Goal: Task Accomplishment & Management: Complete application form

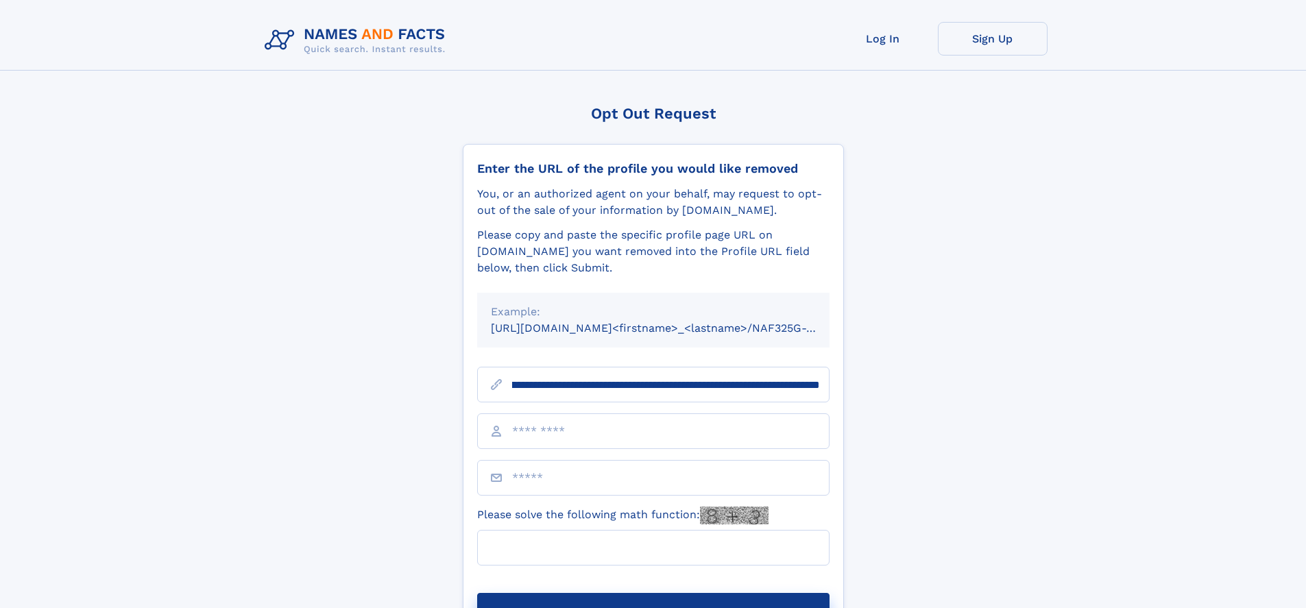
scroll to position [0, 154]
type input "**********"
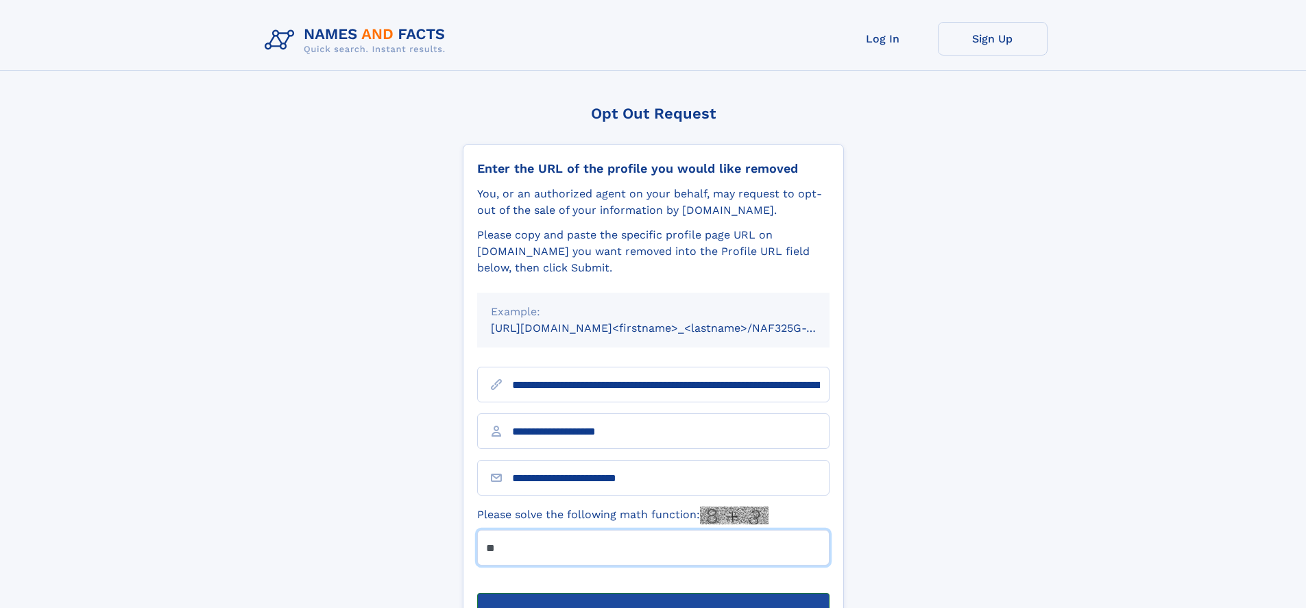
type input "**"
click at [653, 593] on button "Submit Opt Out Request" at bounding box center [653, 615] width 352 height 44
